Goal: Task Accomplishment & Management: Manage account settings

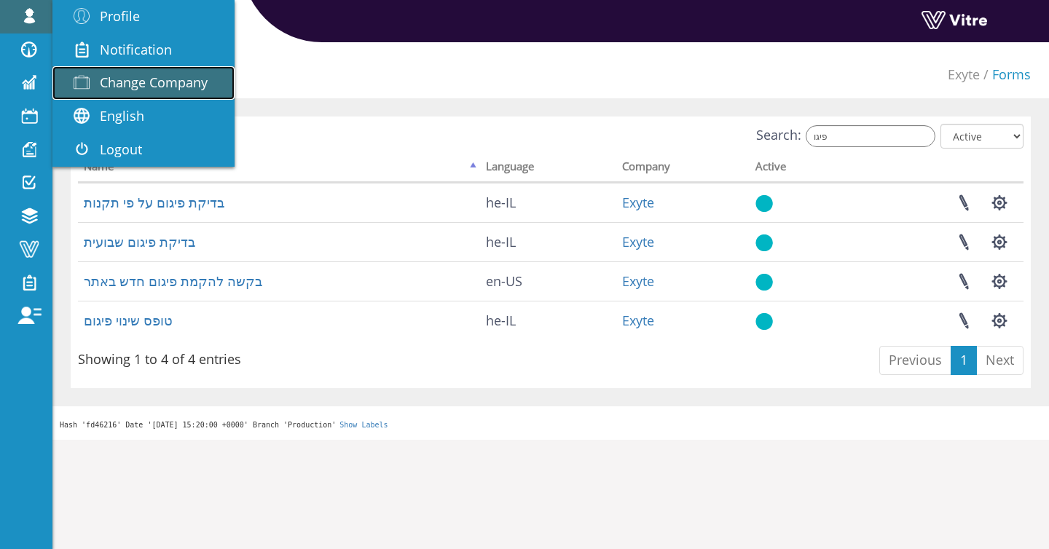
click at [95, 84] on span at bounding box center [81, 82] width 36 height 17
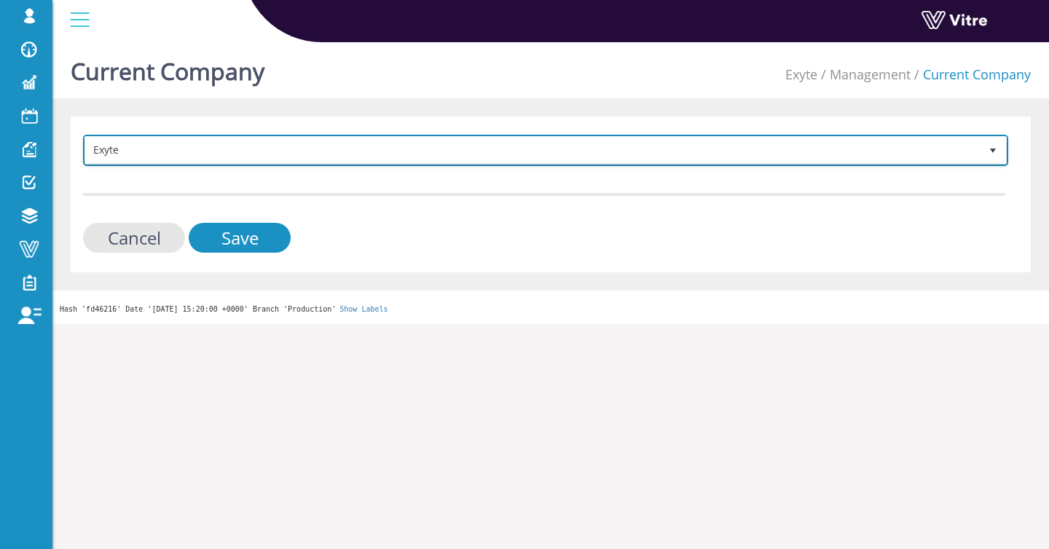
click at [135, 145] on span "Exyte" at bounding box center [532, 150] width 894 height 26
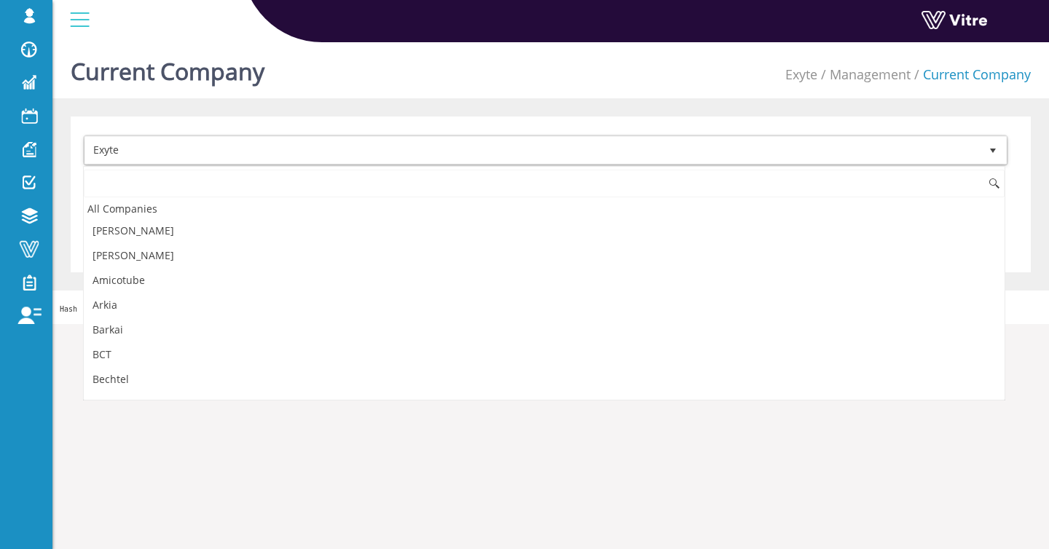
scroll to position [391, 0]
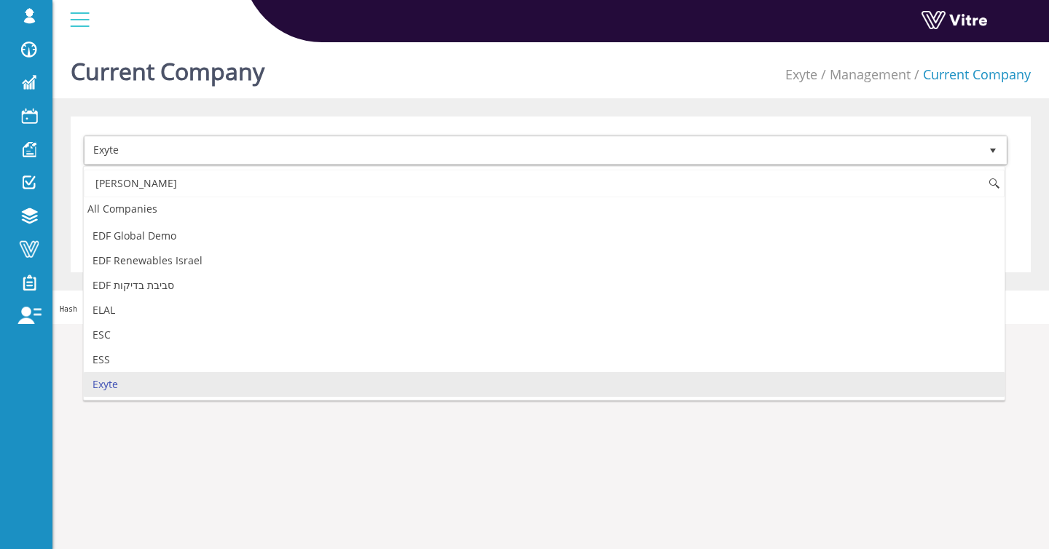
type input "י"
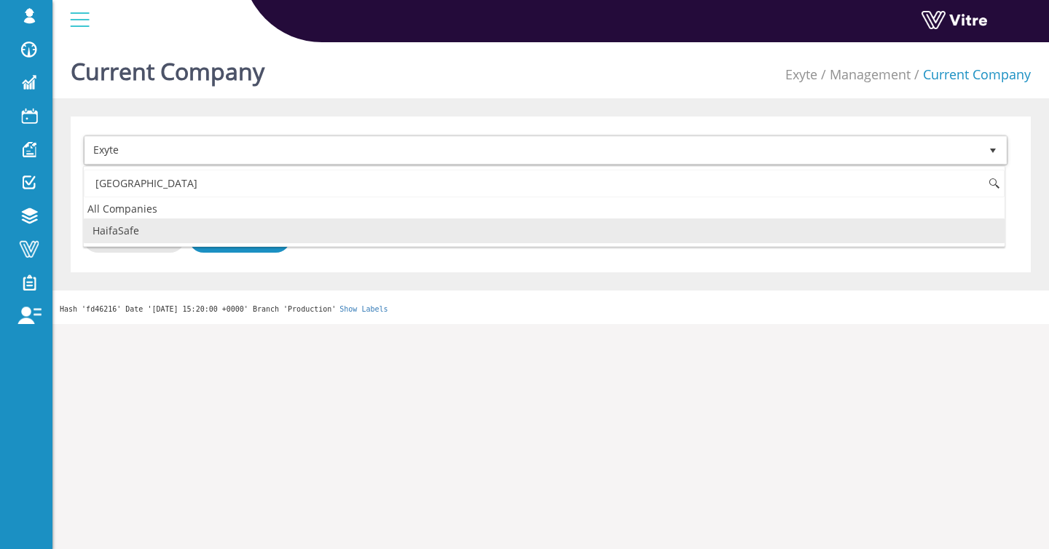
click at [143, 237] on li "HaifaSafe" at bounding box center [544, 231] width 921 height 25
type input "[GEOGRAPHIC_DATA]"
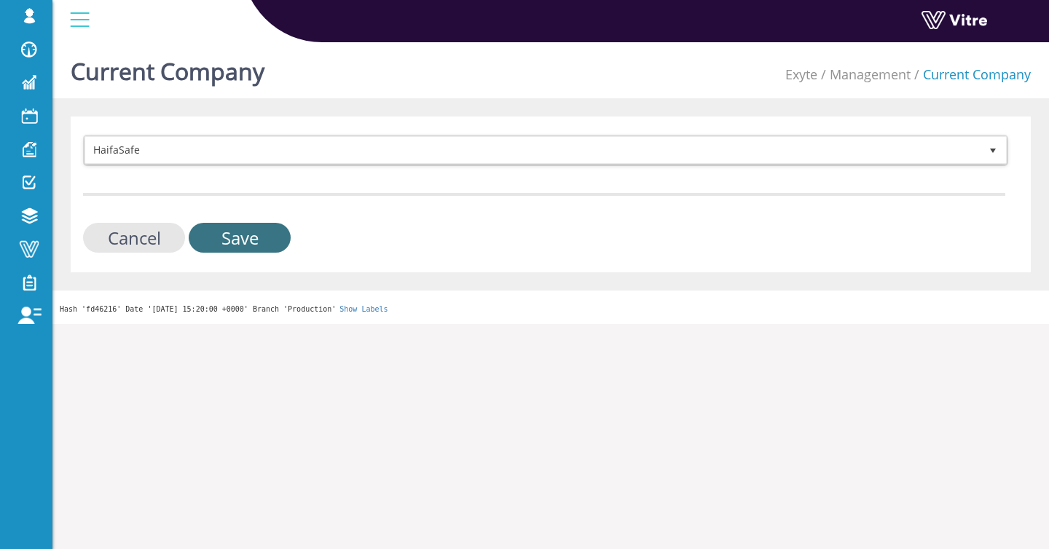
click at [219, 230] on input "Save" at bounding box center [240, 238] width 102 height 30
